Goal: Task Accomplishment & Management: Use online tool/utility

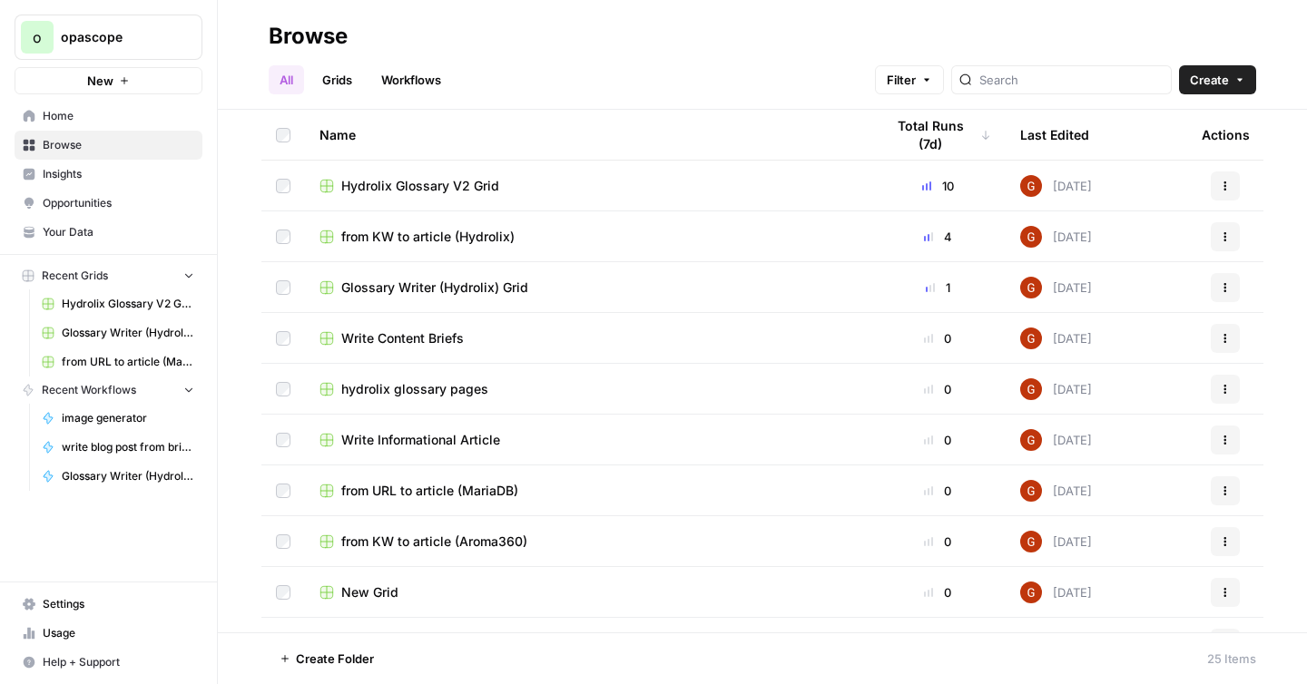
click at [345, 93] on link "Grids" at bounding box center [337, 79] width 52 height 29
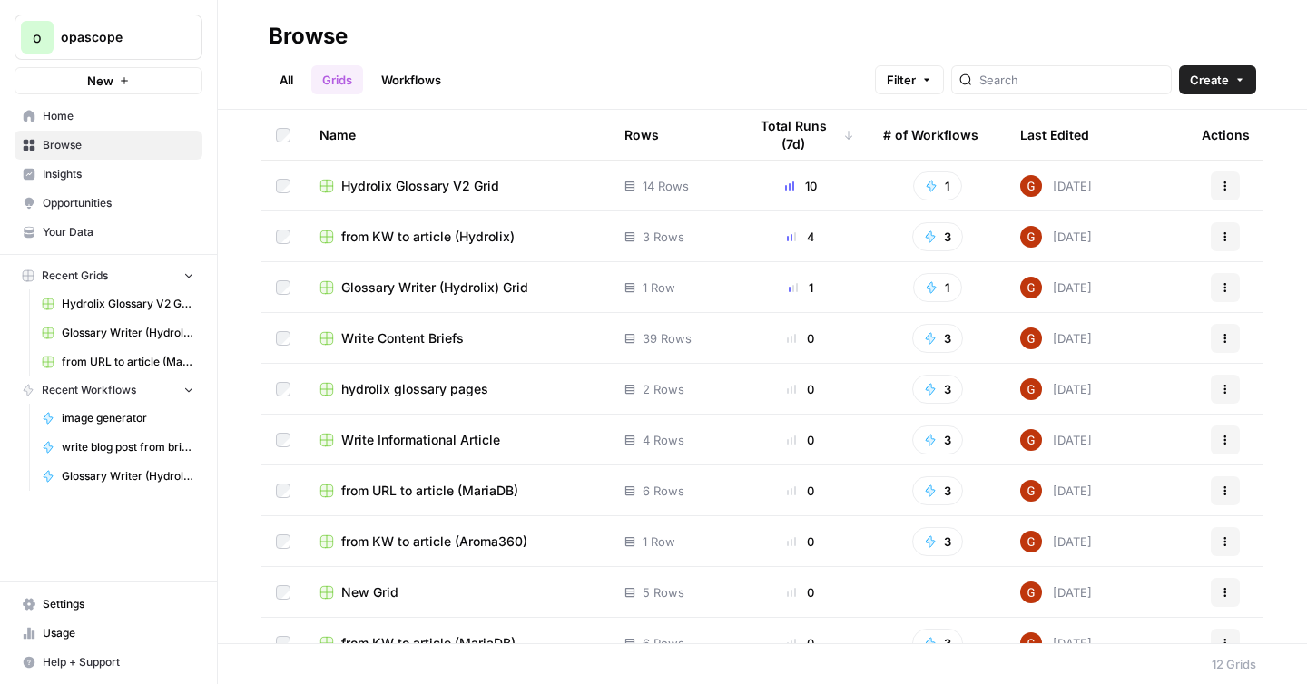
click at [421, 187] on span "Hydrolix Glossary V2 Grid" at bounding box center [420, 186] width 158 height 18
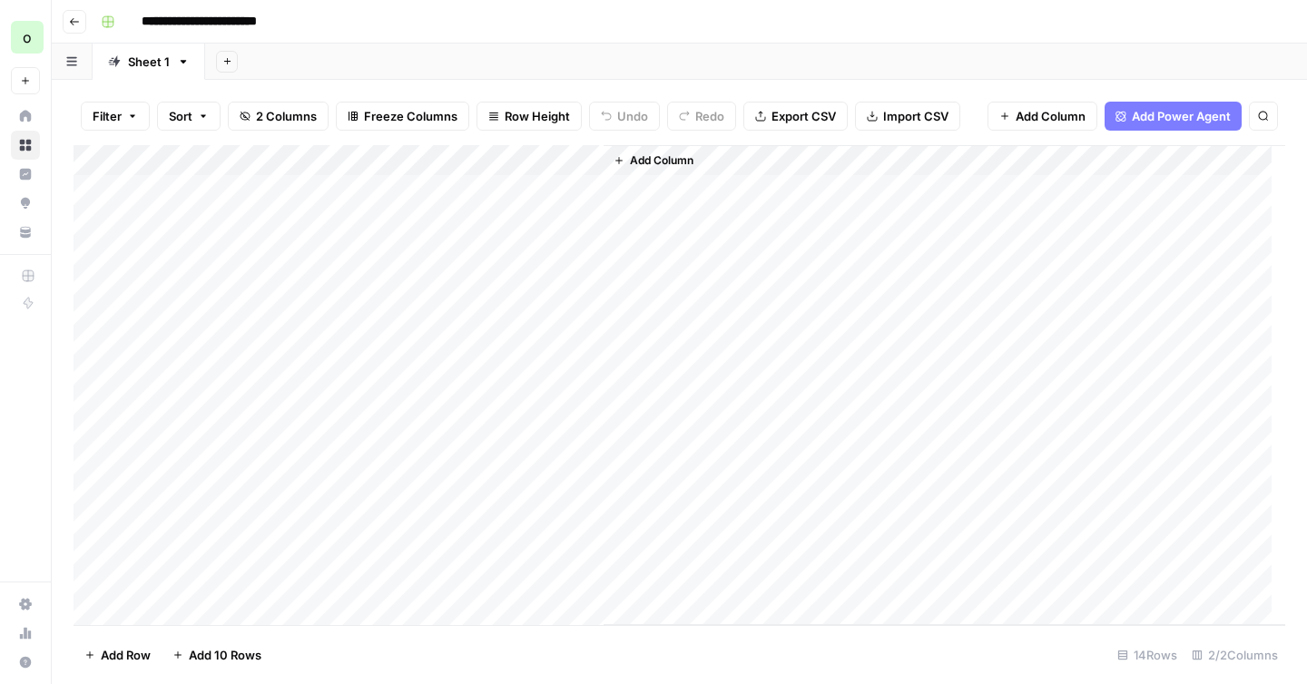
click at [455, 192] on div "Add Column" at bounding box center [678, 385] width 1211 height 480
click at [471, 189] on div "Add Column" at bounding box center [678, 385] width 1211 height 480
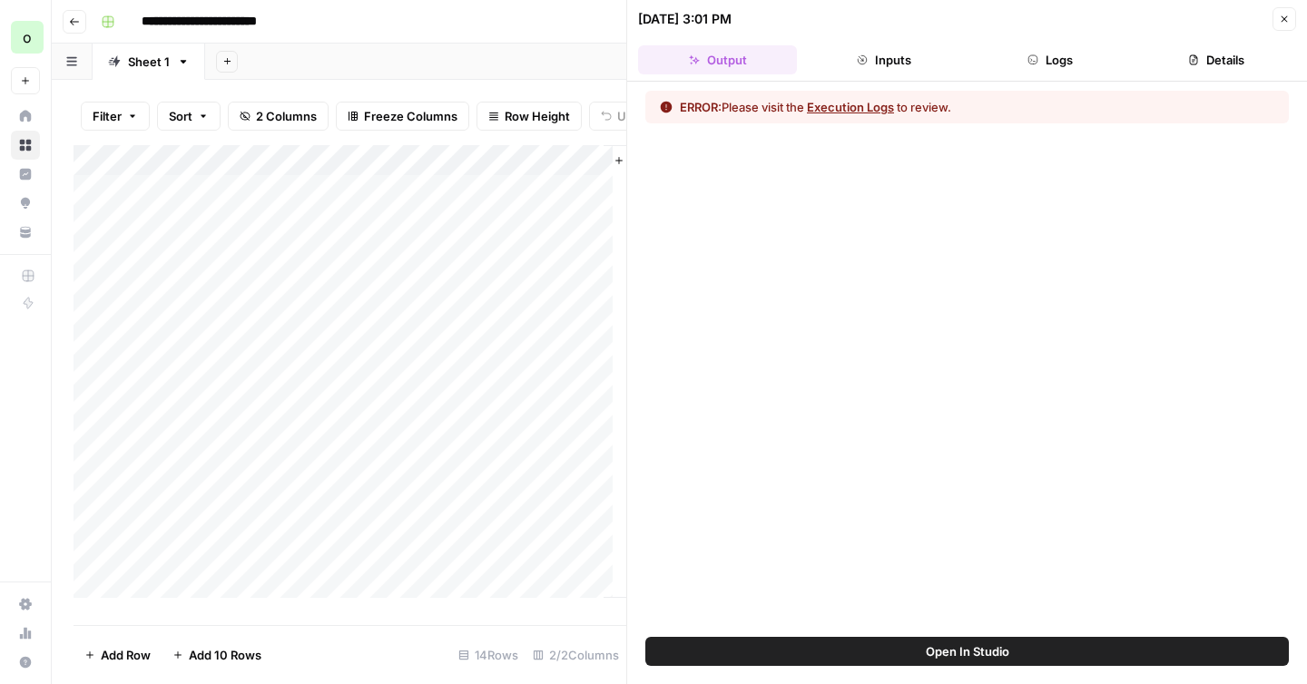
click at [1053, 64] on button "Logs" at bounding box center [1050, 59] width 159 height 29
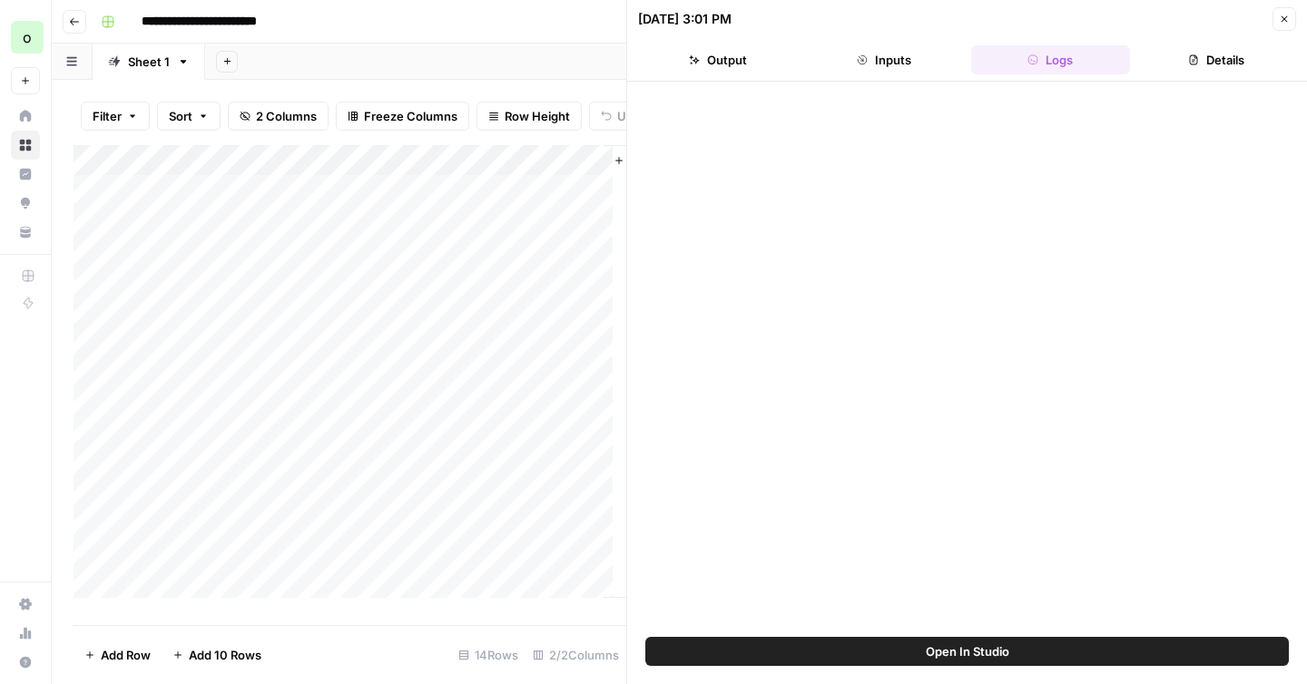
click at [1077, 51] on button "Logs" at bounding box center [1050, 59] width 159 height 29
click at [1237, 76] on header "[DATE] 3:01 PM Close Output Inputs Logs Details" at bounding box center [967, 41] width 680 height 82
click at [1237, 60] on button "Details" at bounding box center [1216, 59] width 159 height 29
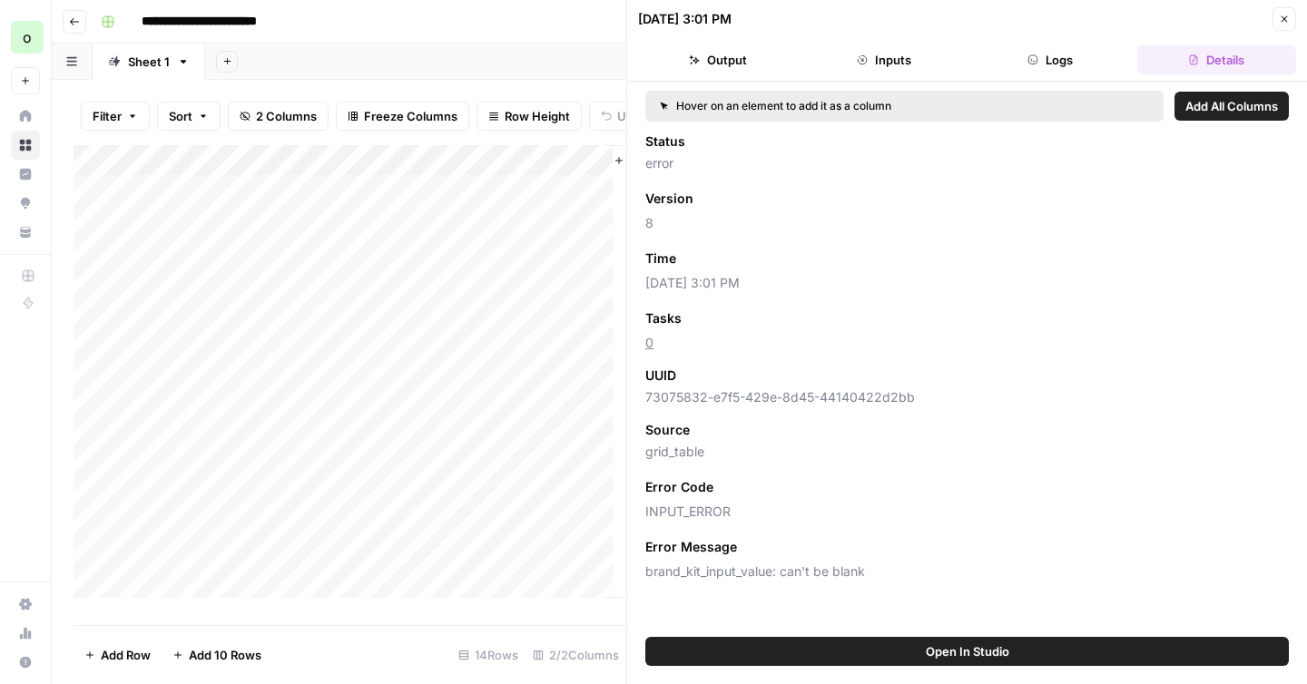
click at [1044, 47] on button "Logs" at bounding box center [1050, 59] width 159 height 29
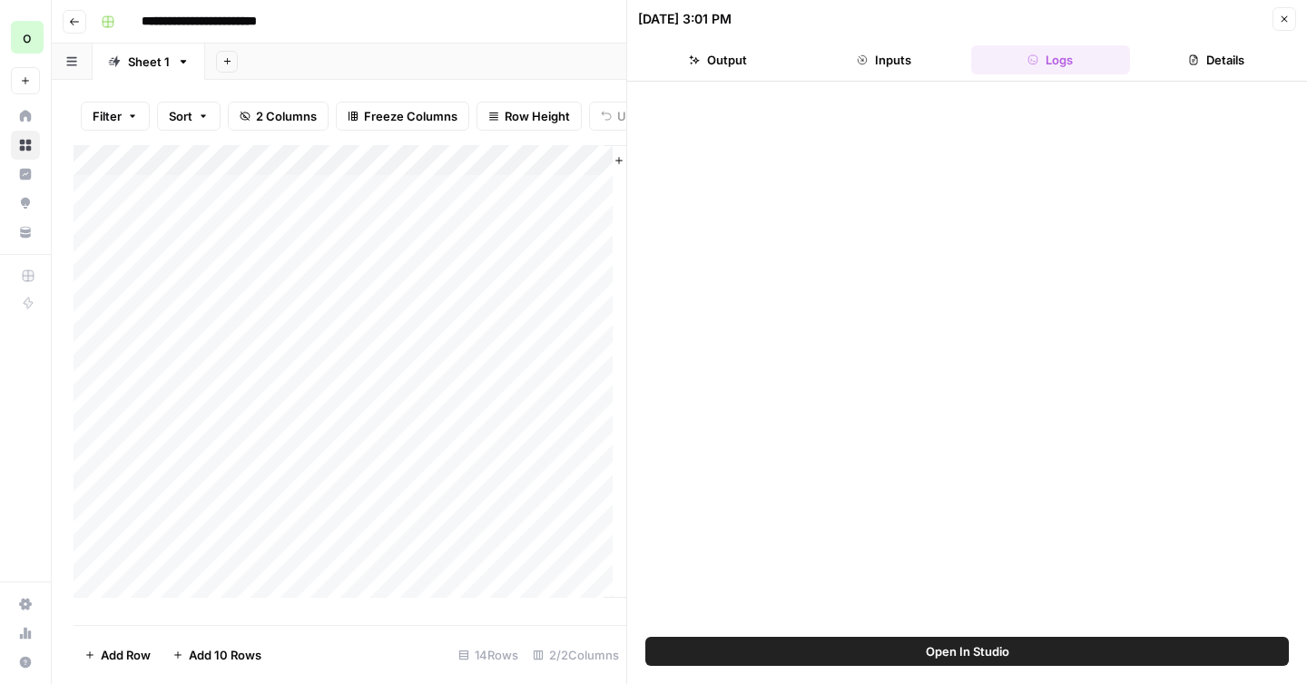
click at [930, 60] on button "Inputs" at bounding box center [883, 59] width 159 height 29
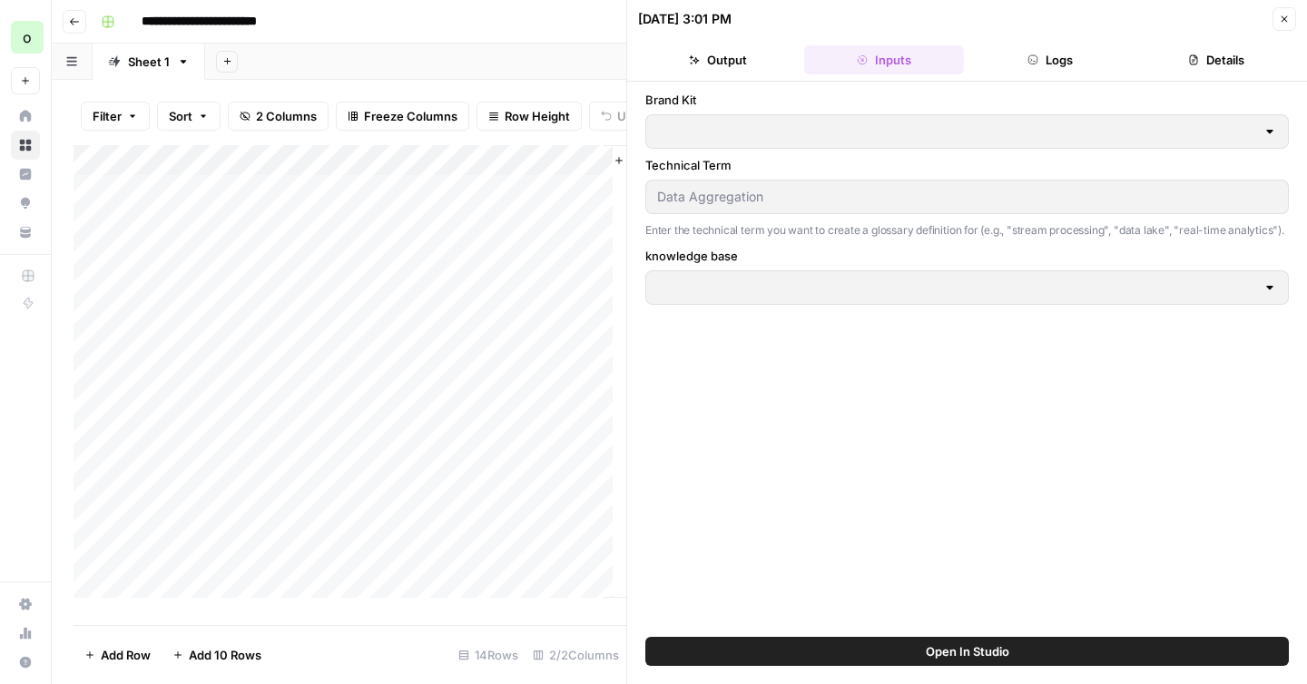
click at [750, 65] on button "Output" at bounding box center [717, 59] width 159 height 29
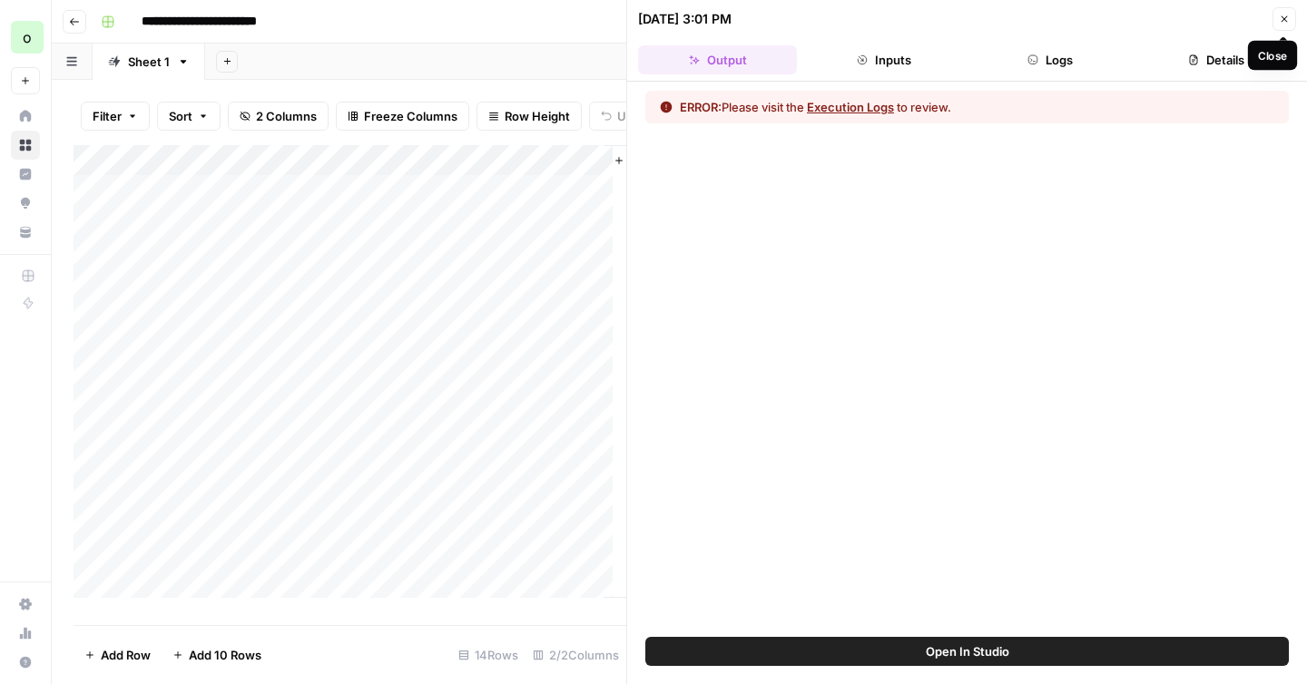
click at [1285, 24] on icon "button" at bounding box center [1283, 19] width 11 height 11
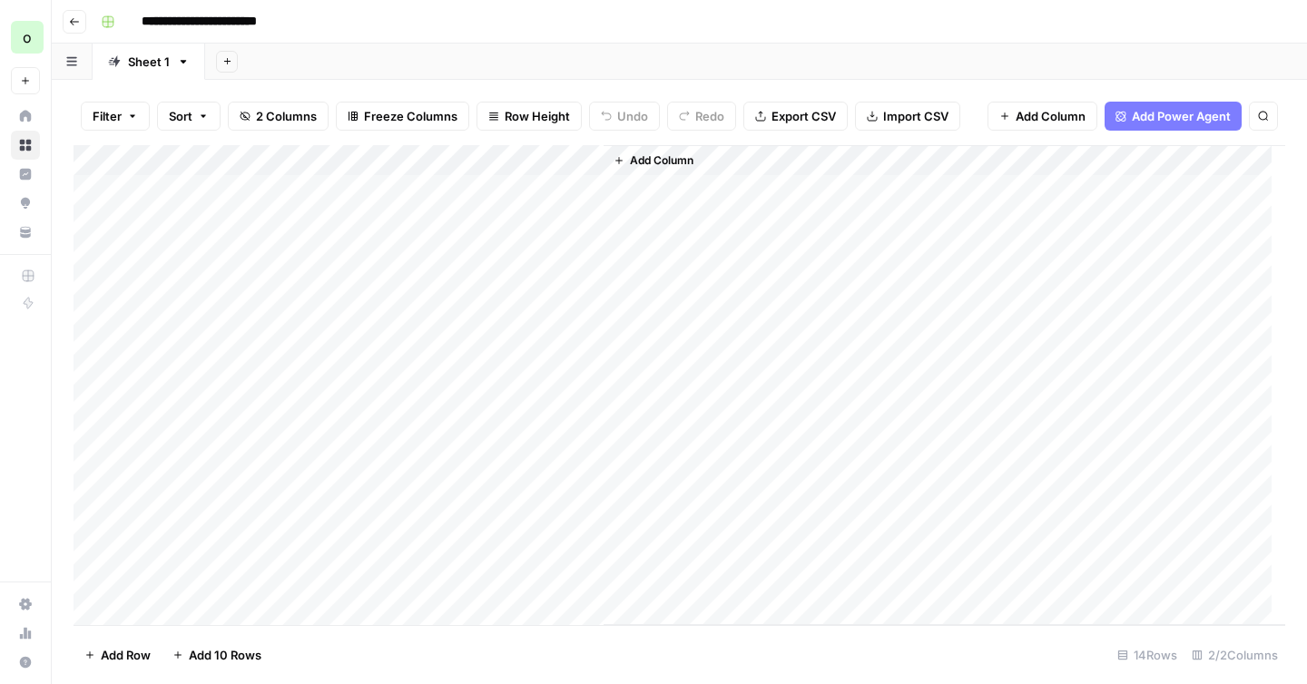
click at [561, 161] on div "Add Column" at bounding box center [678, 385] width 1211 height 480
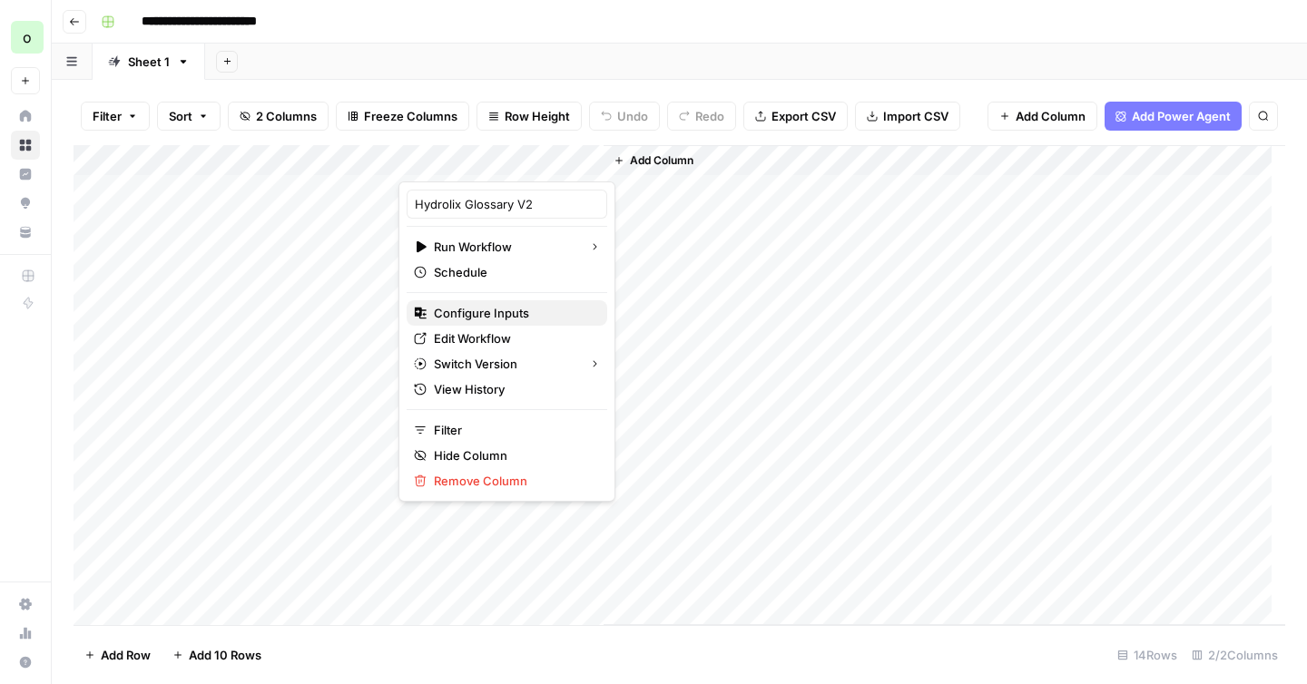
click at [476, 311] on span "Configure Inputs" at bounding box center [513, 313] width 159 height 18
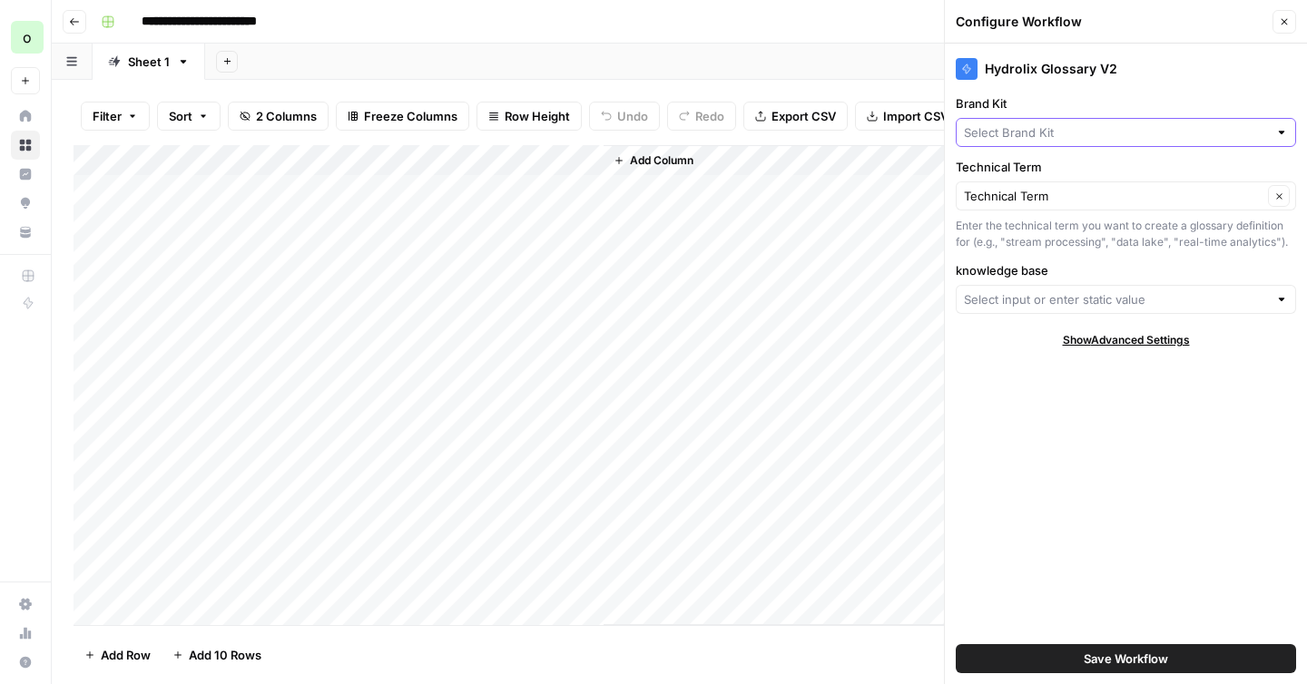
click at [1082, 133] on input "Brand Kit" at bounding box center [1116, 132] width 304 height 18
click at [1023, 227] on span "Hydrolix" at bounding box center [1122, 226] width 302 height 18
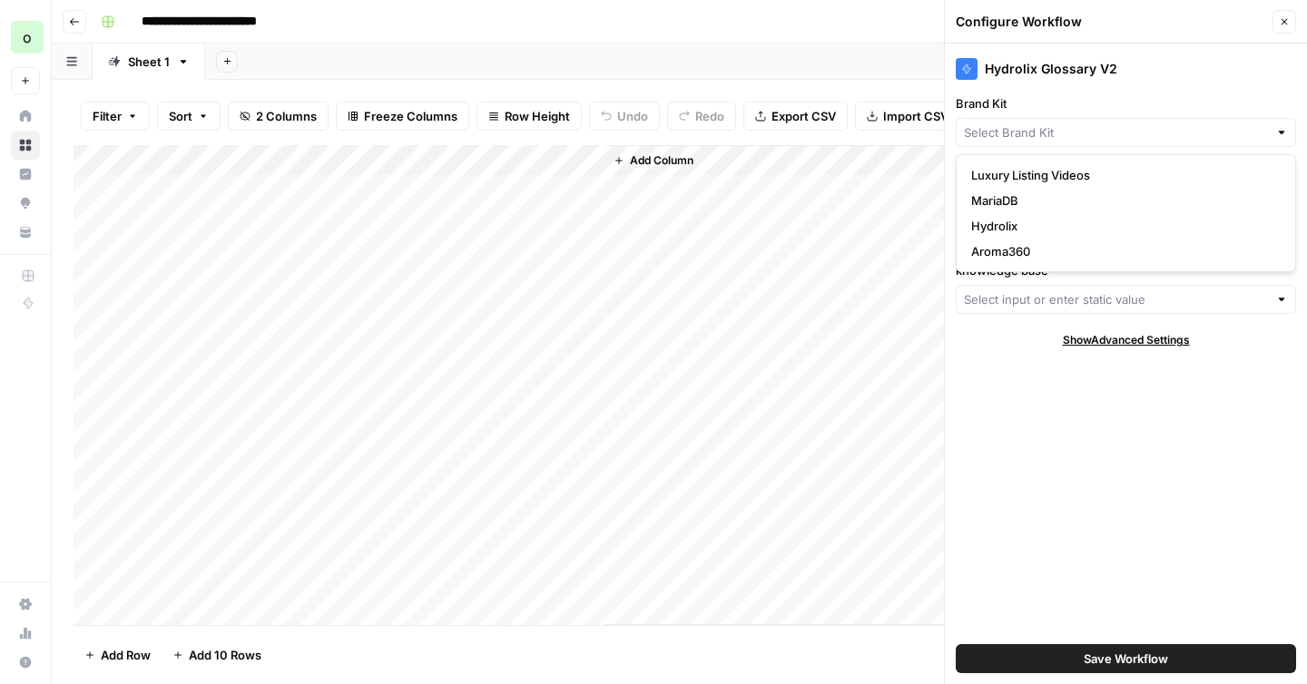
type input "Hydrolix"
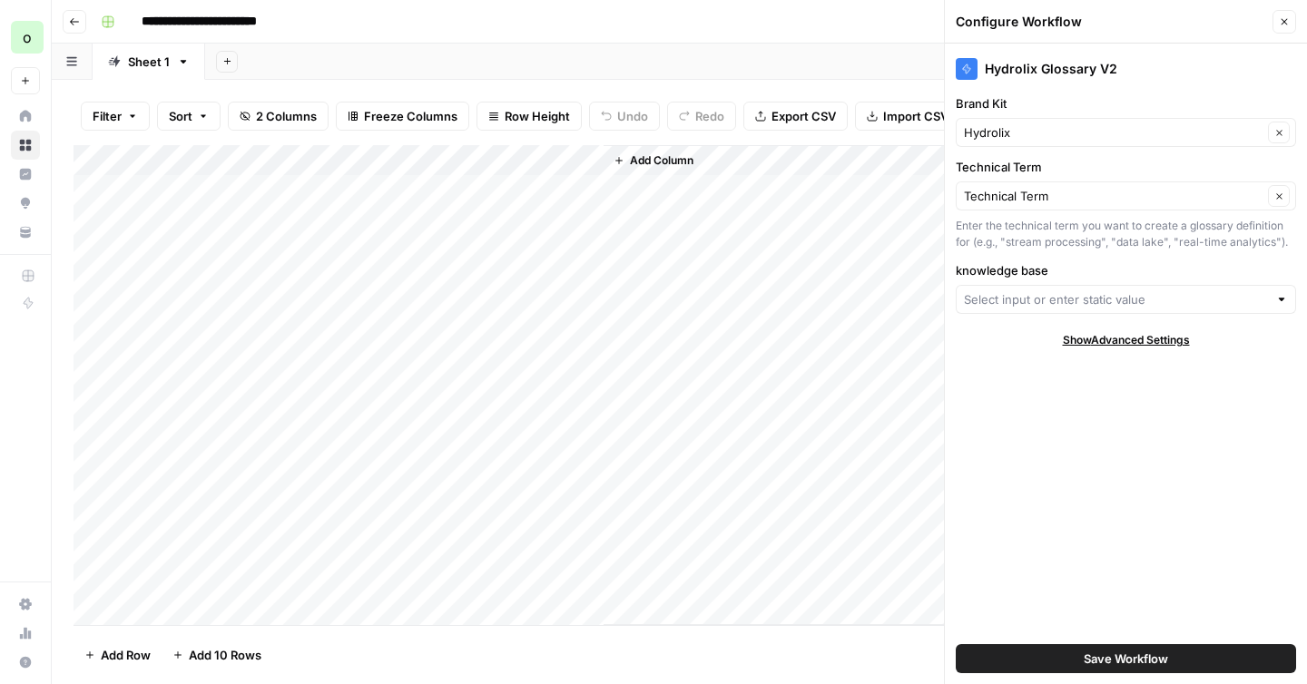
click at [1029, 288] on div at bounding box center [1125, 299] width 340 height 29
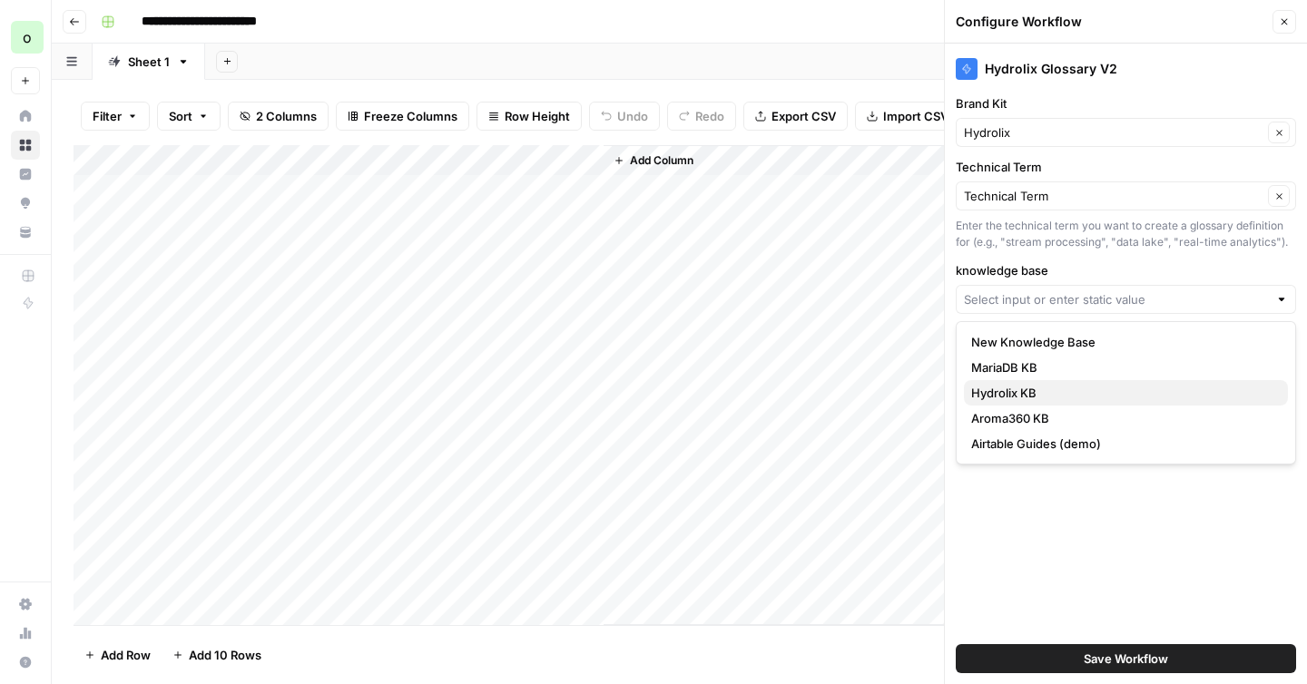
click at [1000, 397] on span "Hydrolix KB" at bounding box center [1122, 393] width 302 height 18
type input "Hydrolix KB"
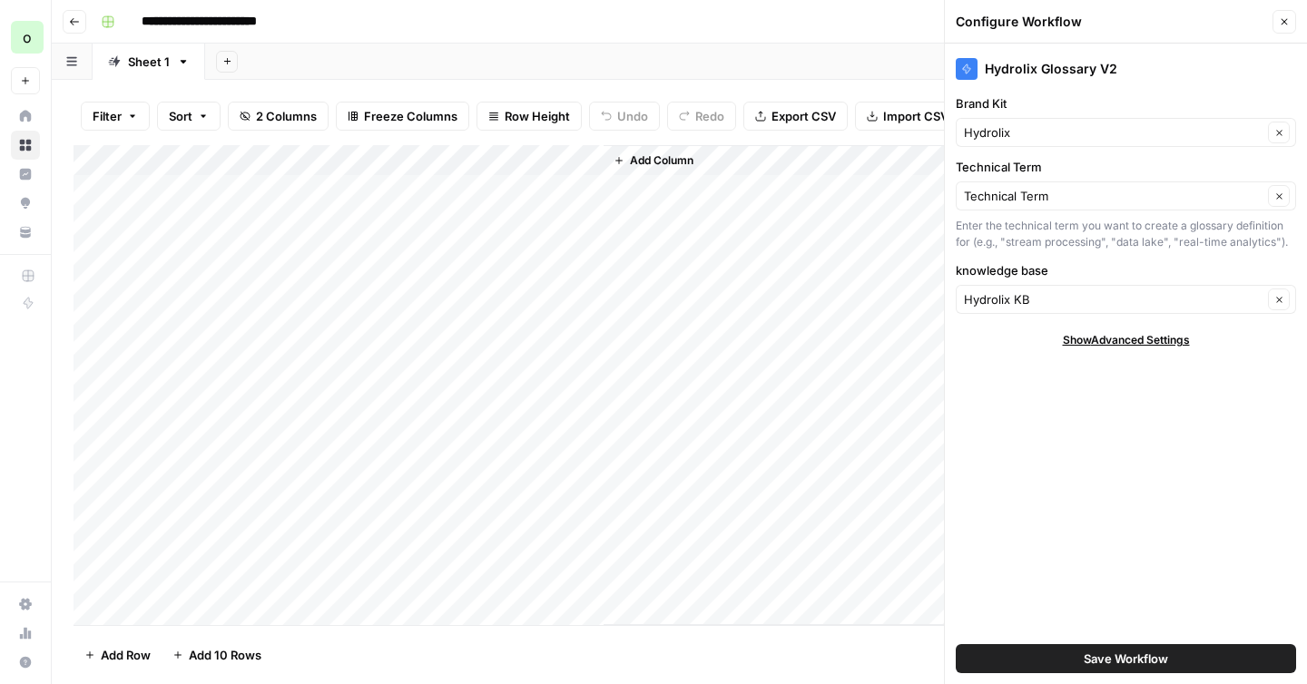
click at [1058, 653] on button "Save Workflow" at bounding box center [1125, 658] width 340 height 29
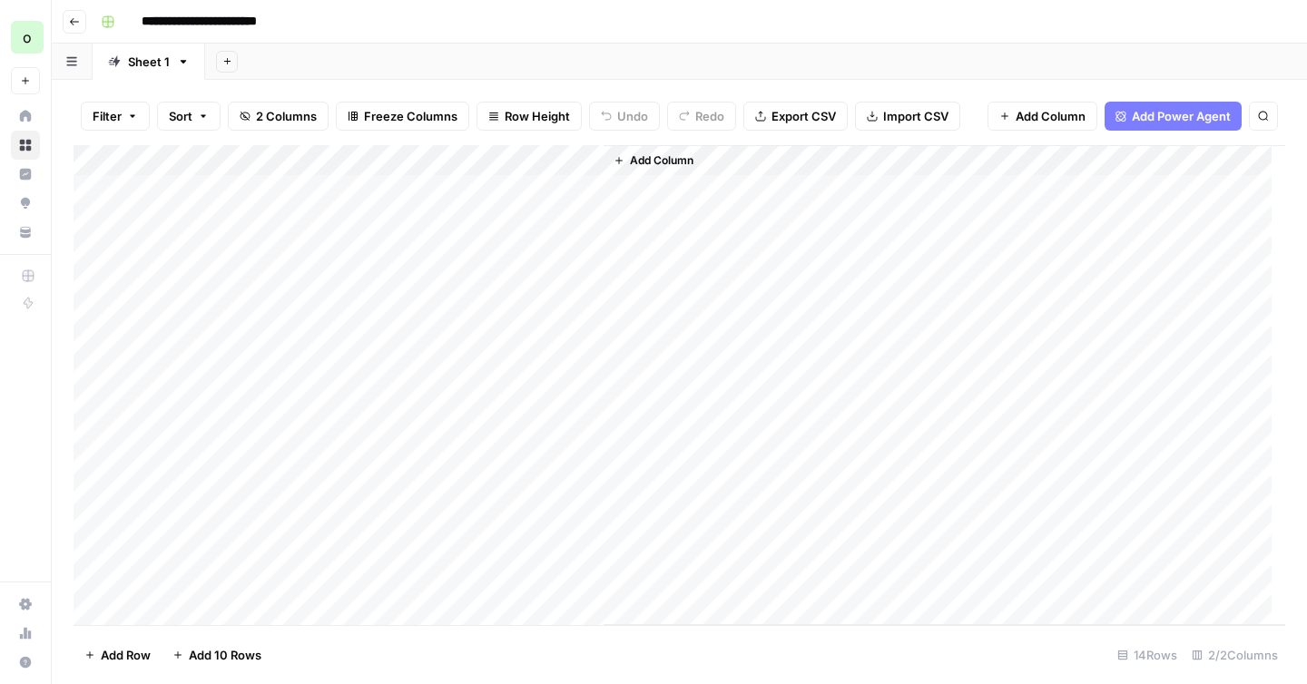
click at [591, 162] on div "Add Column" at bounding box center [678, 385] width 1211 height 480
click at [632, 286] on span "First 10 Rows" at bounding box center [651, 292] width 114 height 18
click at [742, 192] on div "Add Column" at bounding box center [678, 385] width 1211 height 480
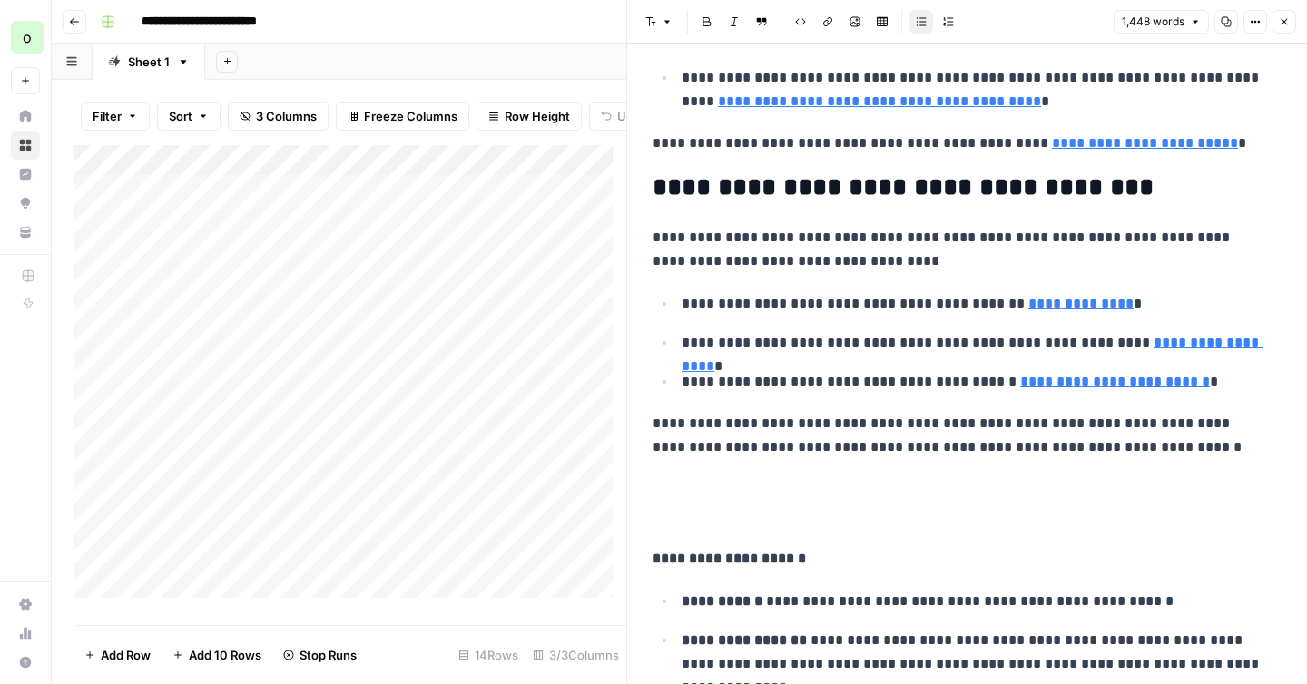
scroll to position [5288, 0]
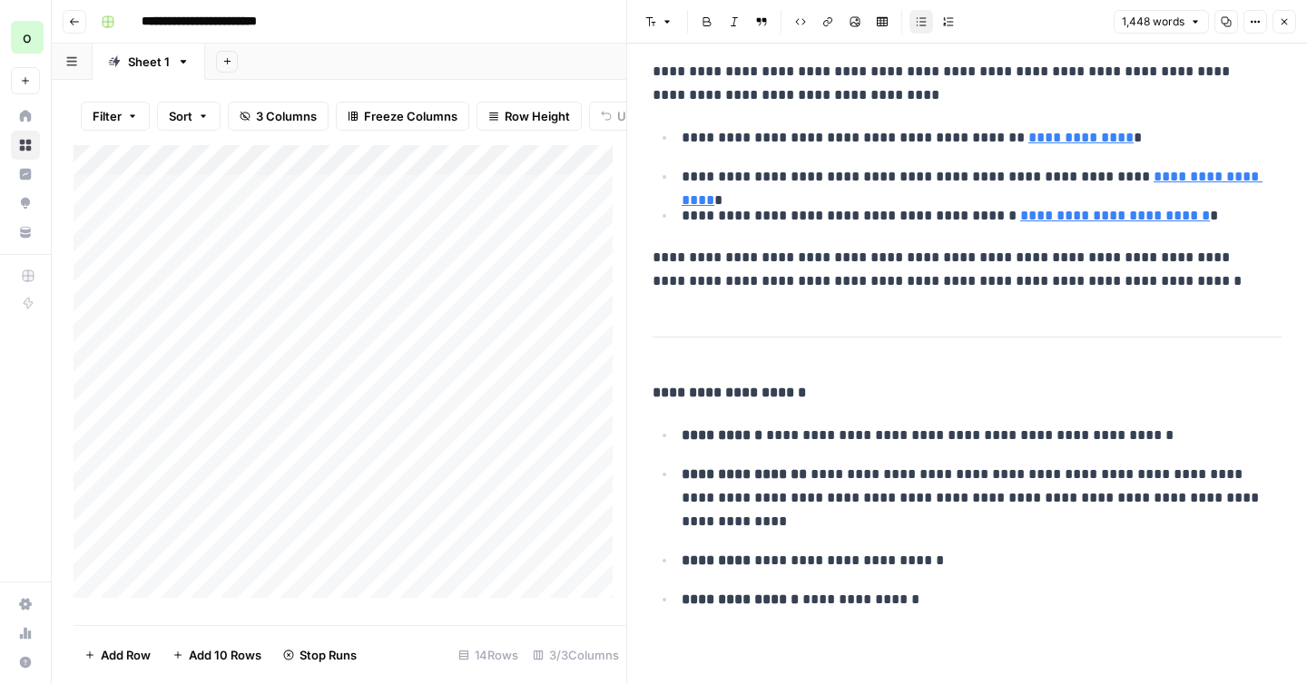
click at [1283, 20] on icon "button" at bounding box center [1283, 21] width 11 height 11
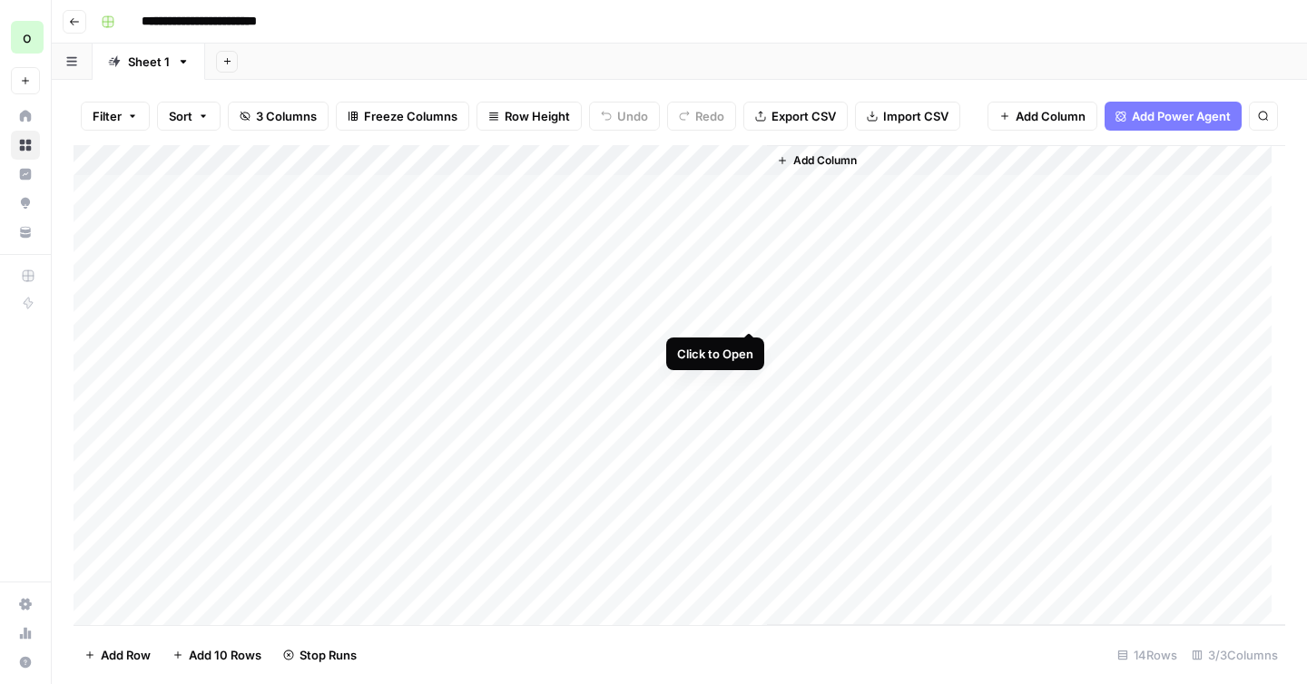
click at [752, 317] on div "Add Column" at bounding box center [678, 385] width 1211 height 480
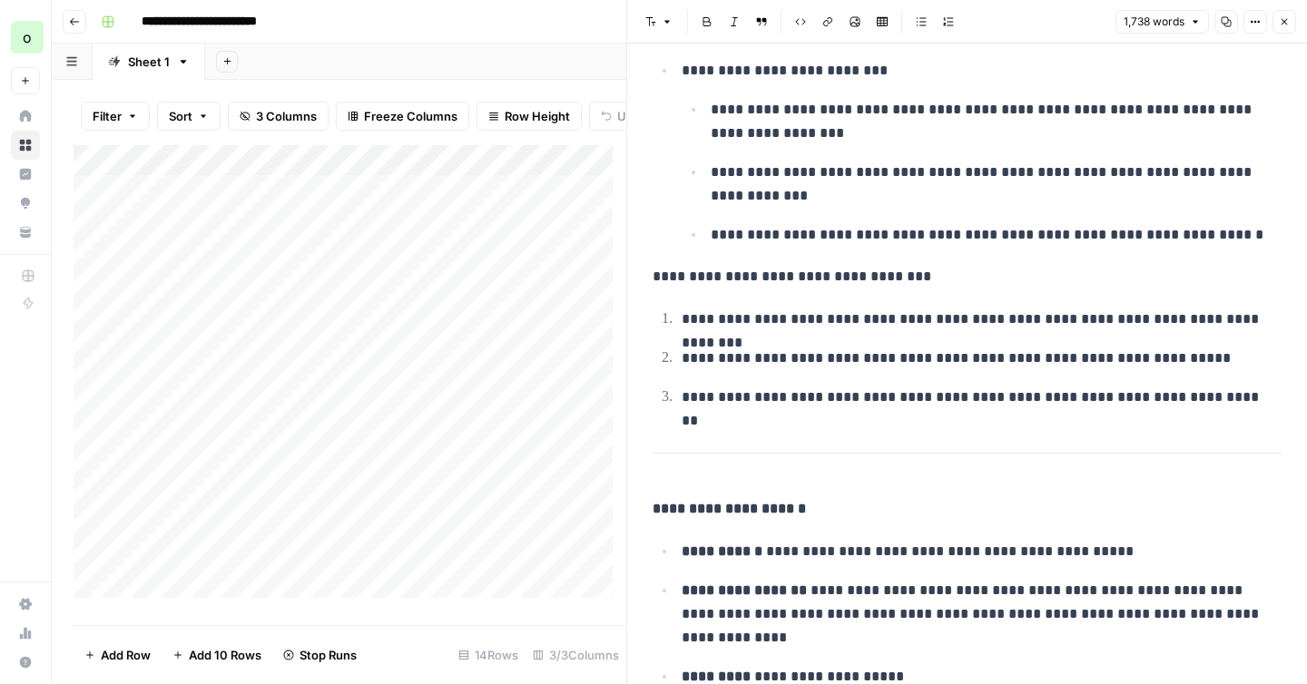
scroll to position [5820, 0]
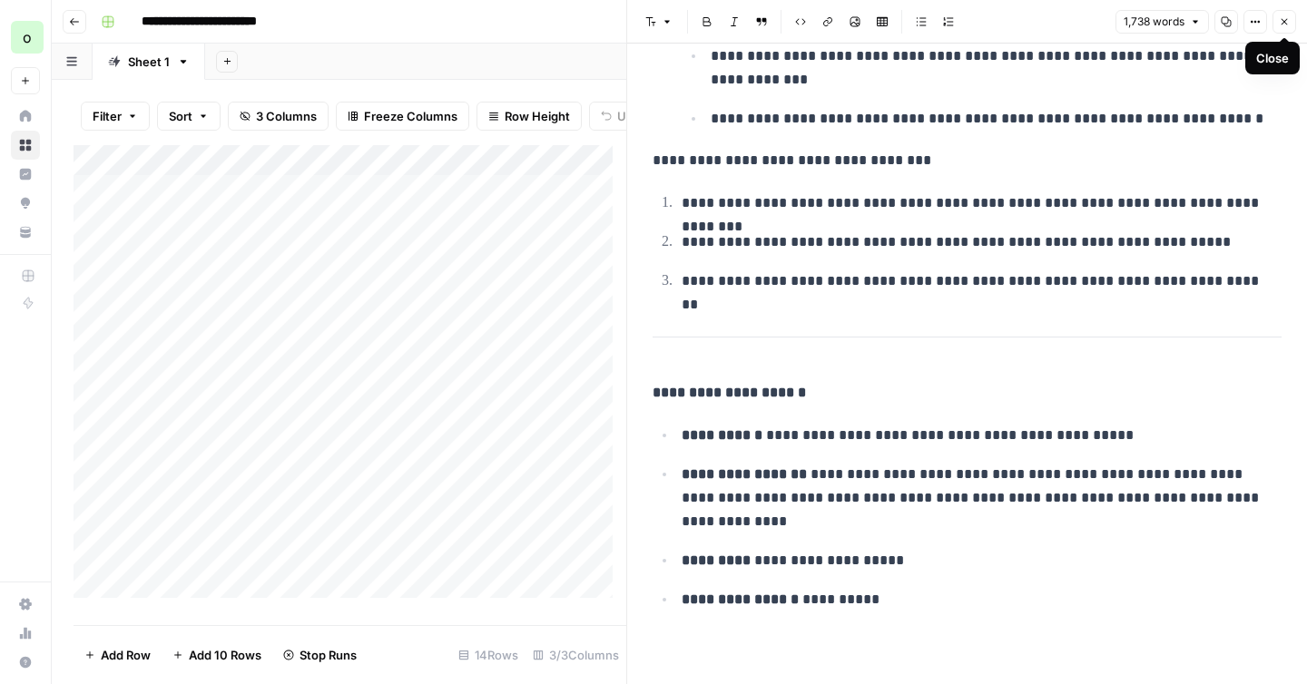
click at [1285, 17] on icon "button" at bounding box center [1283, 21] width 11 height 11
